Goal: Task Accomplishment & Management: Manage account settings

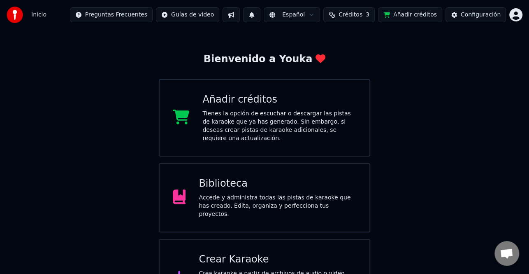
scroll to position [49, 0]
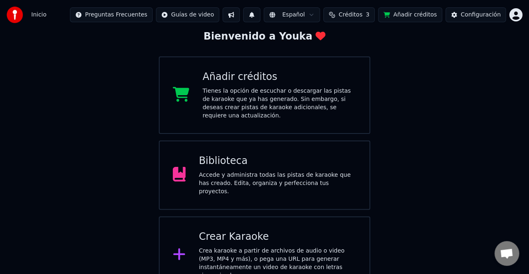
click at [290, 230] on div "Crear Karaoke" at bounding box center [278, 236] width 158 height 13
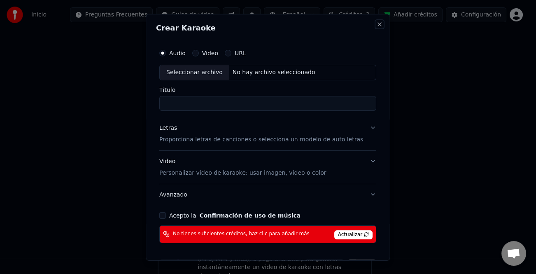
click at [376, 22] on button "Close" at bounding box center [379, 24] width 7 height 7
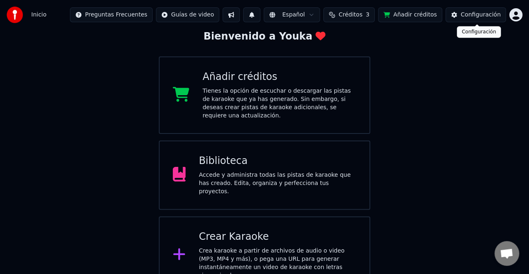
click at [478, 13] on div "Configuración" at bounding box center [481, 15] width 40 height 8
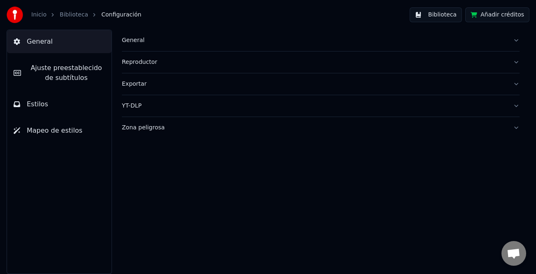
click at [16, 13] on img at bounding box center [15, 15] width 16 height 16
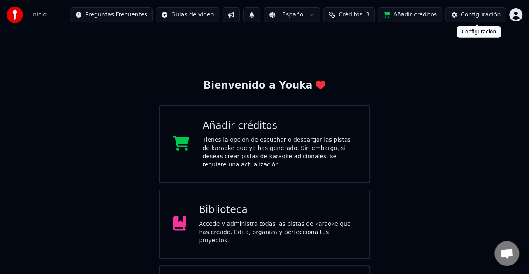
click at [510, 19] on html "Inicio Preguntas Frecuentes Guías de video Español Créditos 3 Añadir créditos C…" at bounding box center [264, 171] width 529 height 342
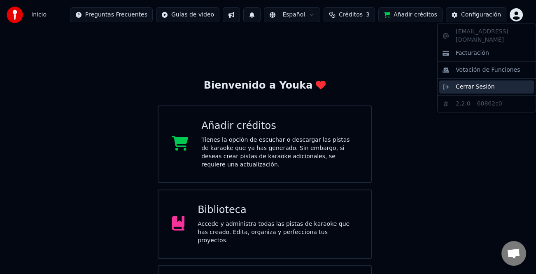
click at [477, 83] on span "Cerrar Sesión" at bounding box center [474, 87] width 39 height 8
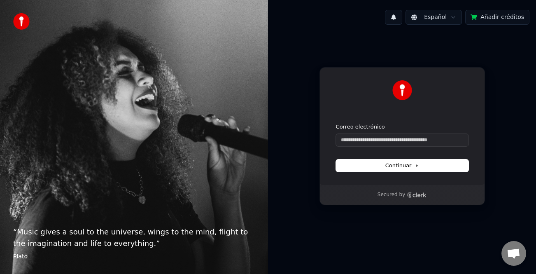
click at [529, 66] on div "Continuar con Google o Correo electrónico Continuar Secured by" at bounding box center [402, 135] width 268 height 209
